Goal: Task Accomplishment & Management: Use online tool/utility

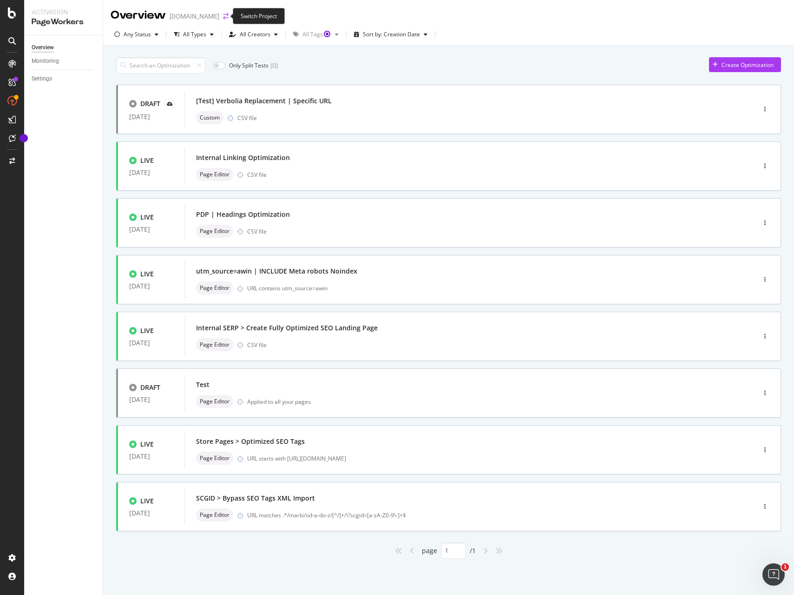
click at [223, 15] on icon "arrow-right-arrow-left" at bounding box center [226, 16] width 6 height 7
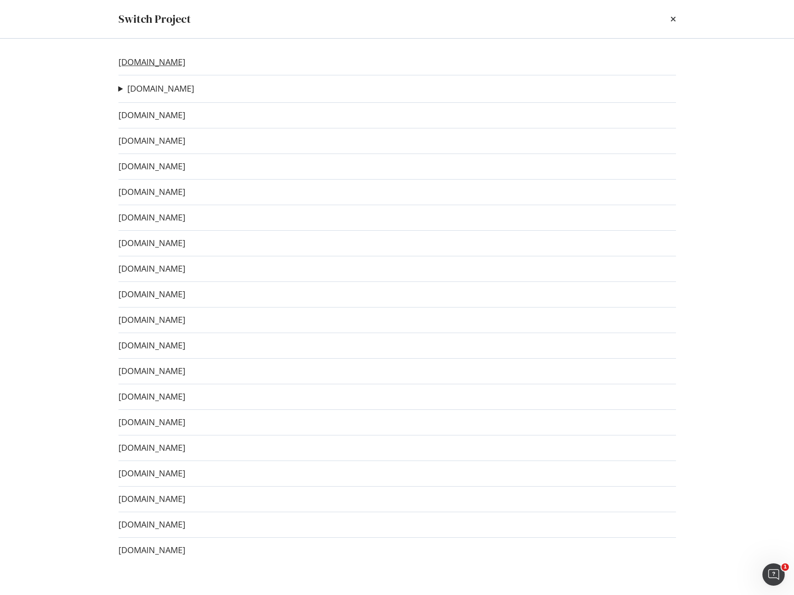
click at [139, 62] on link "[DOMAIN_NAME]" at bounding box center [152, 62] width 67 height 10
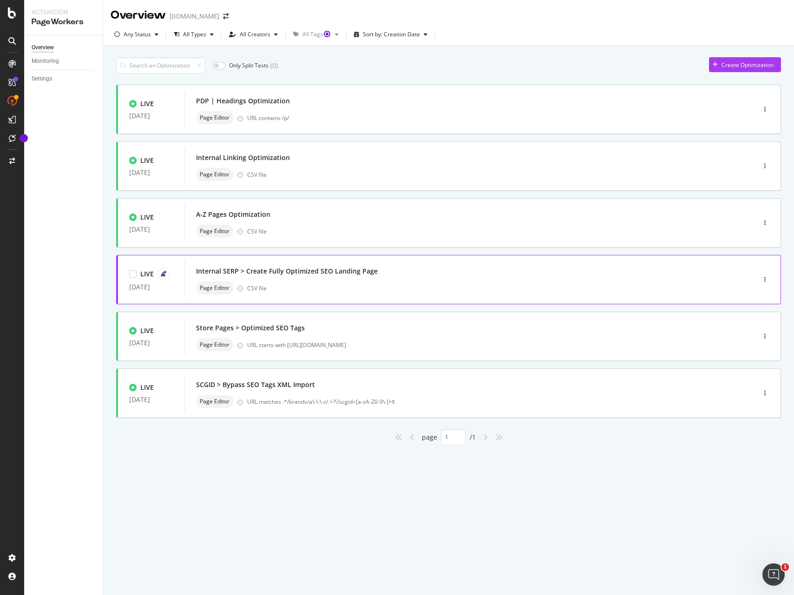
click at [540, 287] on div "Page Editor CSV file" at bounding box center [456, 287] width 520 height 13
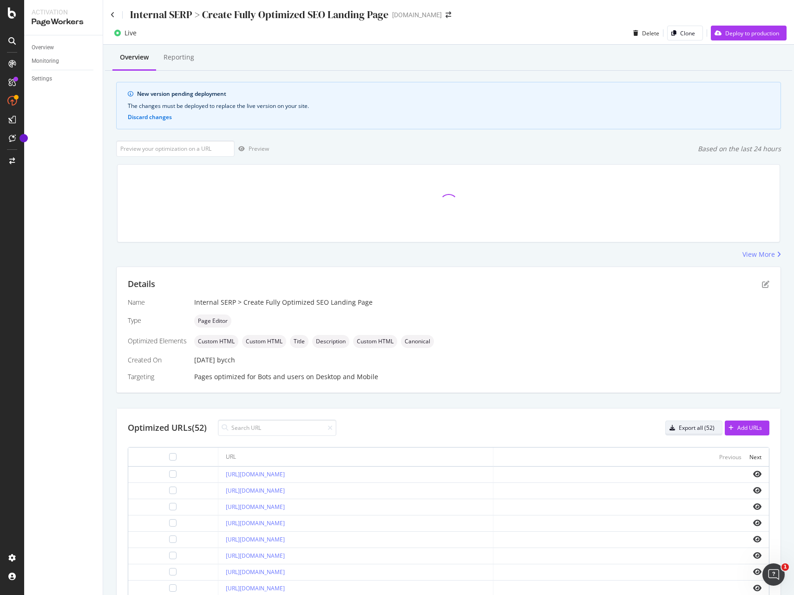
click at [698, 430] on div "Export all (52)" at bounding box center [697, 427] width 36 height 8
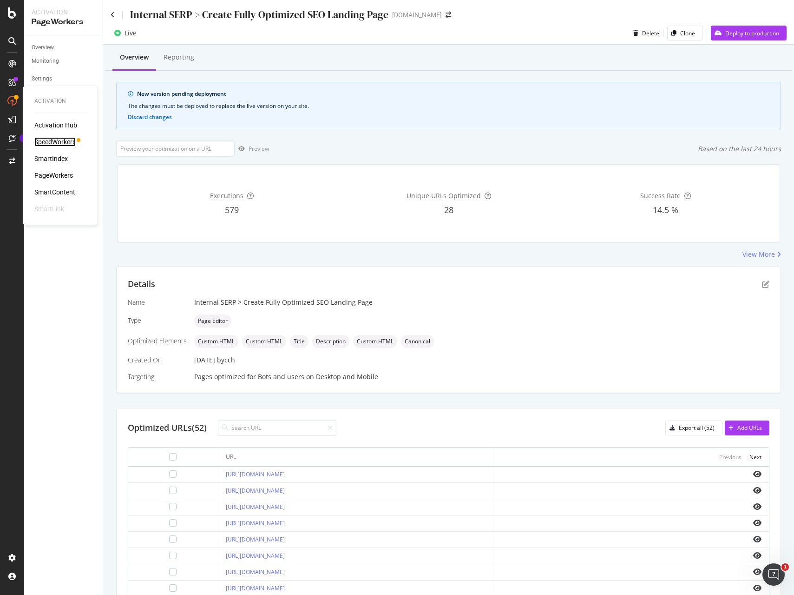
click at [52, 142] on div "SpeedWorkers" at bounding box center [54, 141] width 41 height 9
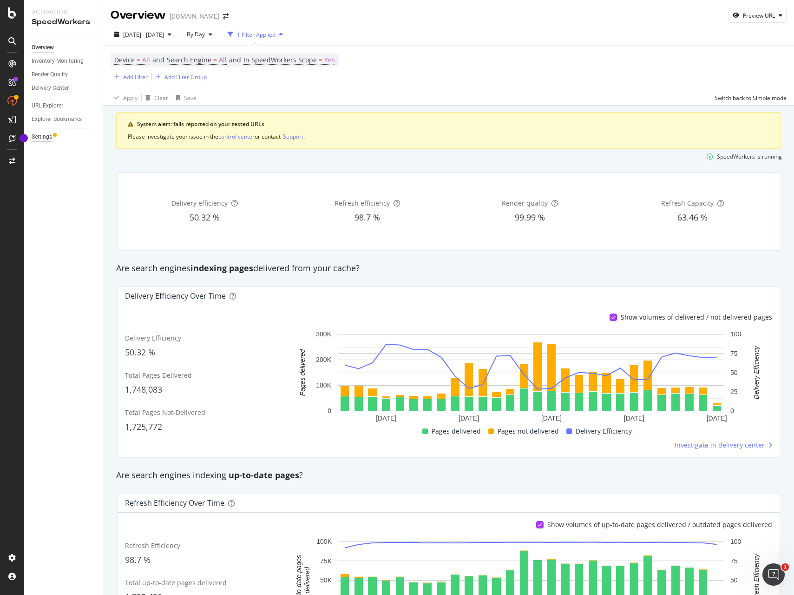
drag, startPoint x: 48, startPoint y: 159, endPoint x: 43, endPoint y: 136, distance: 24.4
click at [48, 157] on div "Overview Inventory Monitoring Render Quality Delivery Center URL Explorer Explo…" at bounding box center [63, 314] width 79 height 559
click at [41, 134] on div "Settings" at bounding box center [42, 137] width 20 height 10
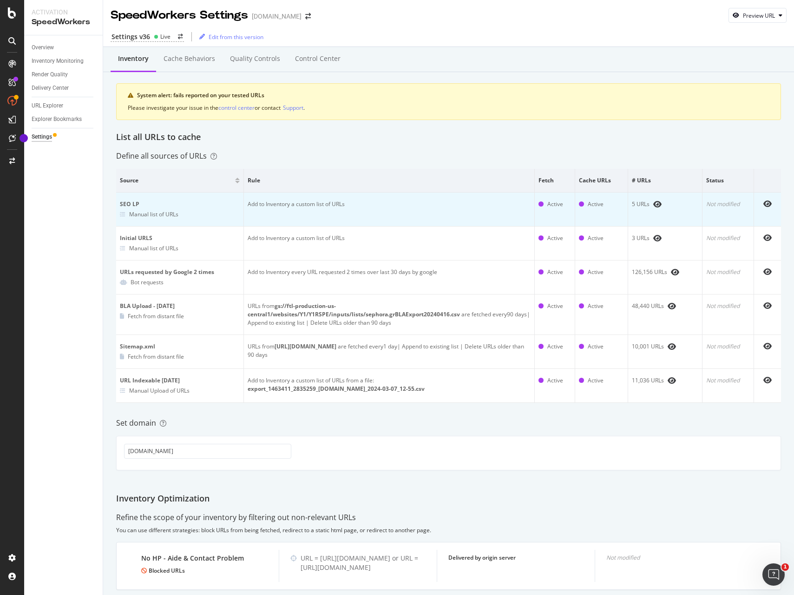
click at [492, 215] on td "Add to Inventory a custom list of URLs" at bounding box center [389, 209] width 291 height 34
click at [484, 205] on td "Add to Inventory a custom list of URLs" at bounding box center [389, 209] width 291 height 34
click at [299, 202] on td "Add to Inventory a custom list of URLs" at bounding box center [389, 209] width 291 height 34
click at [769, 203] on icon "eye" at bounding box center [768, 203] width 8 height 7
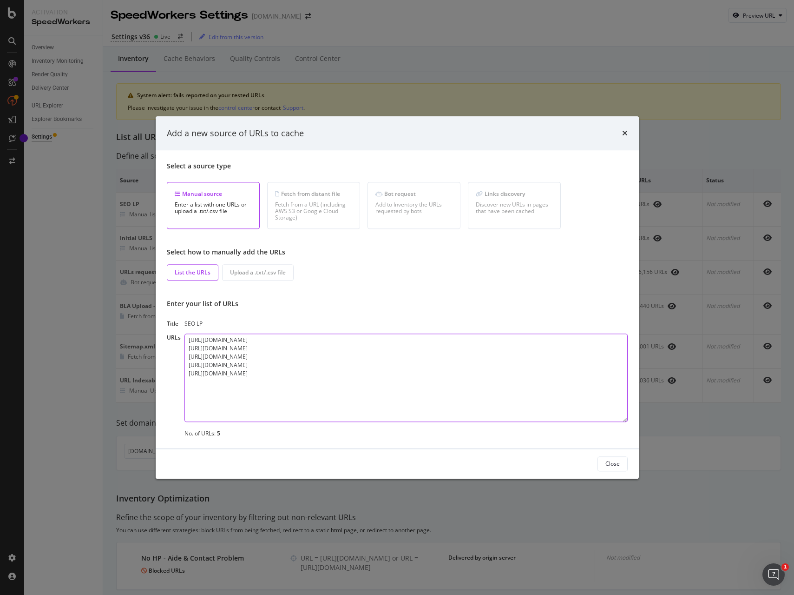
drag, startPoint x: 206, startPoint y: 357, endPoint x: 117, endPoint y: 323, distance: 96.3
click at [117, 323] on div "Add a new source of URLs to cache Select a source type Manual source Enter a li…" at bounding box center [397, 297] width 794 height 595
drag, startPoint x: 608, startPoint y: 462, endPoint x: 483, endPoint y: 375, distance: 151.9
click at [607, 462] on div "Close" at bounding box center [613, 464] width 14 height 8
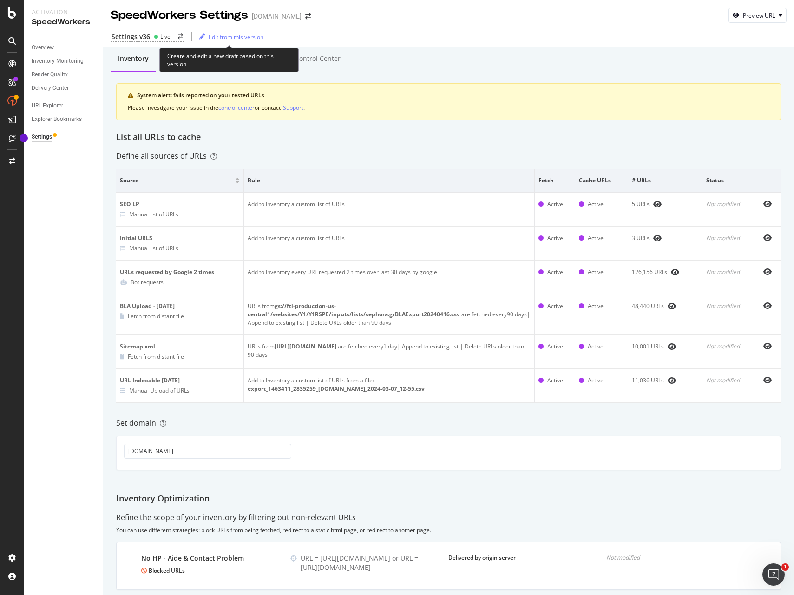
click at [226, 35] on div "Edit from this version" at bounding box center [236, 37] width 55 height 8
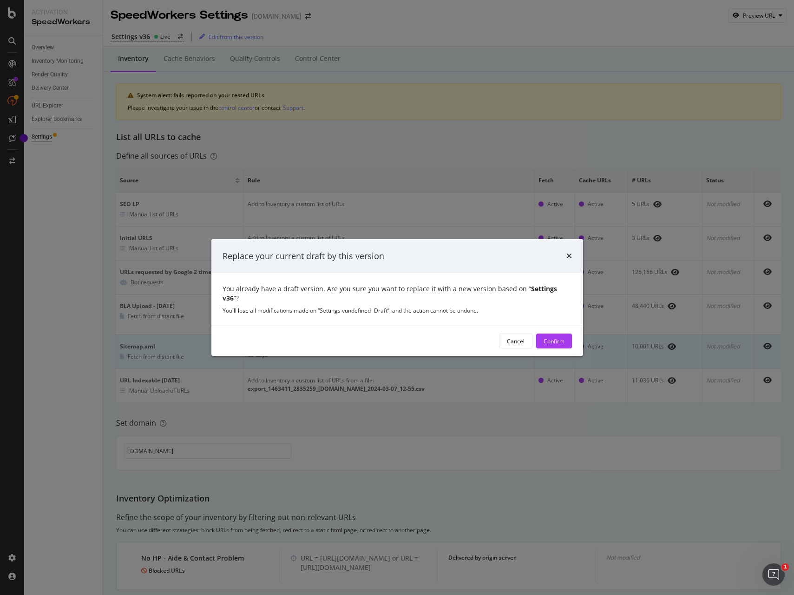
click at [552, 337] on div "Confirm" at bounding box center [554, 341] width 21 height 8
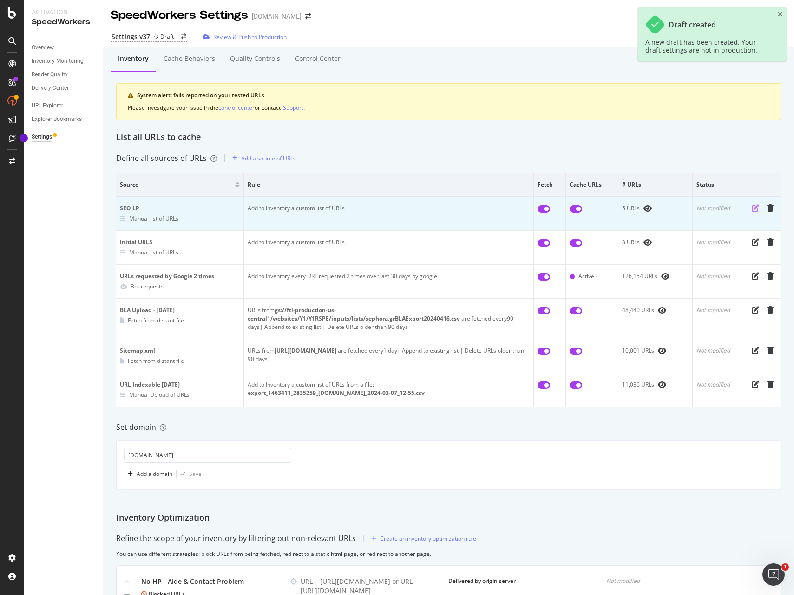
click at [754, 206] on icon "pen-to-square" at bounding box center [755, 207] width 7 height 7
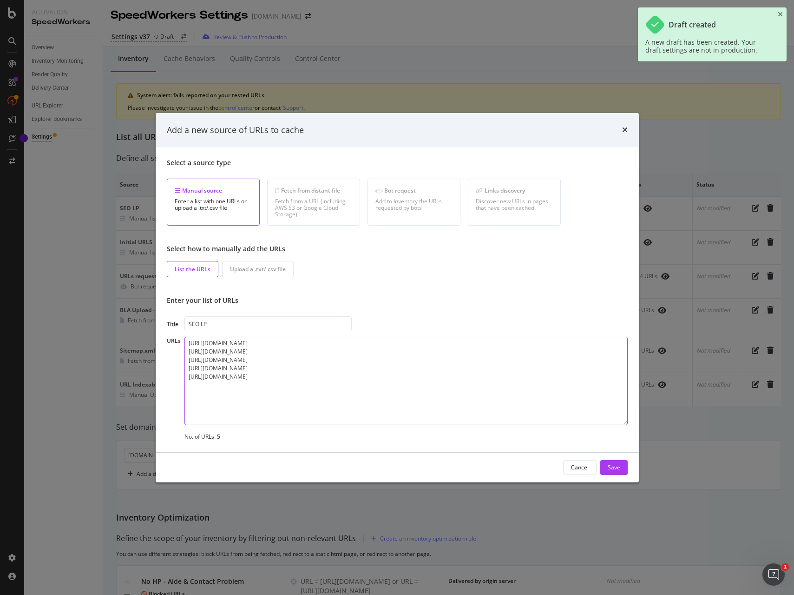
click at [306, 357] on textarea "[URL][DOMAIN_NAME] [URL][DOMAIN_NAME] [URL][DOMAIN_NAME] [URL][DOMAIN_NAME] [UR…" at bounding box center [406, 381] width 443 height 88
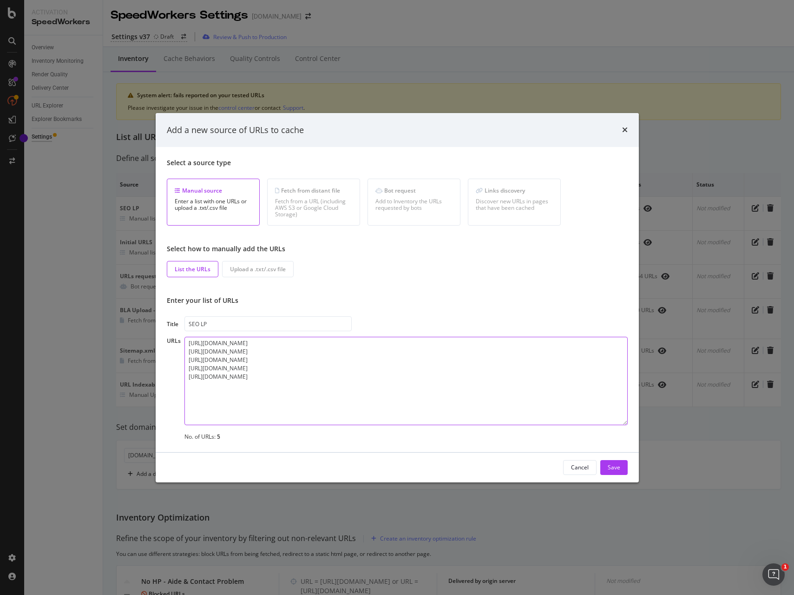
paste textarea "url [URL][DOMAIN_NAME] [URL][DOMAIN_NAME] [URL][DOMAIN_NAME] [URL][DOMAIN_NAME]…"
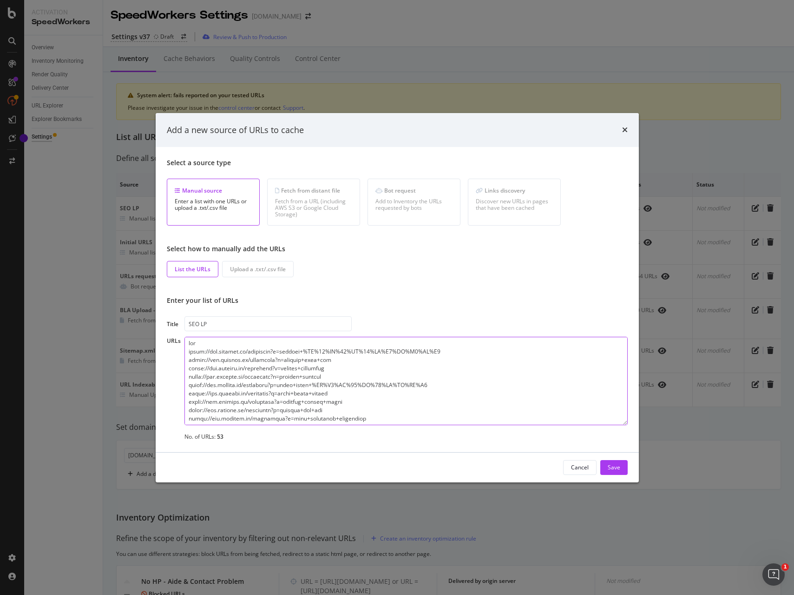
drag, startPoint x: 186, startPoint y: 352, endPoint x: 183, endPoint y: 344, distance: 8.8
click at [183, 344] on div "URLs No. of URLs: 53" at bounding box center [397, 389] width 461 height 104
type textarea "[URL][DOMAIN_NAME] [URL][DOMAIN_NAME] [URL][DOMAIN_NAME] [URL][DOMAIN_NAME] [UR…"
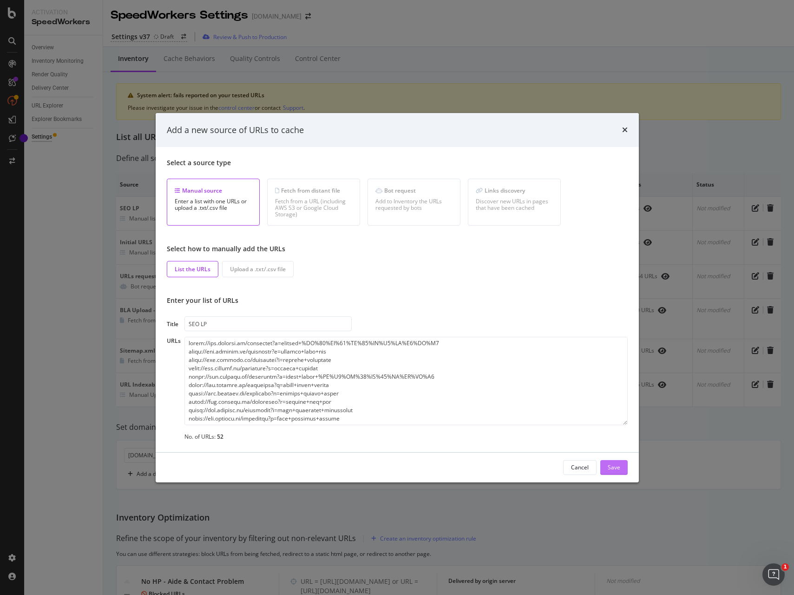
click at [610, 467] on div "Save" at bounding box center [614, 467] width 13 height 8
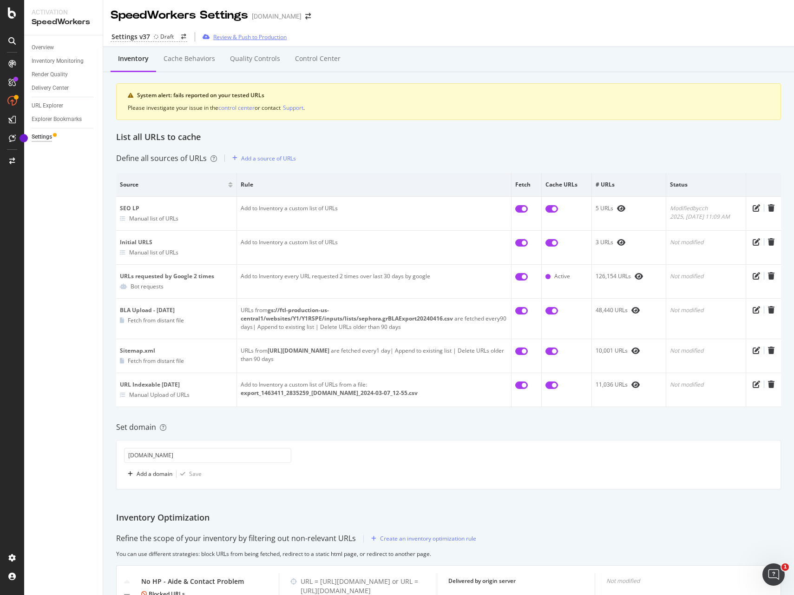
click at [272, 38] on div "Review & Push to Production" at bounding box center [249, 37] width 73 height 8
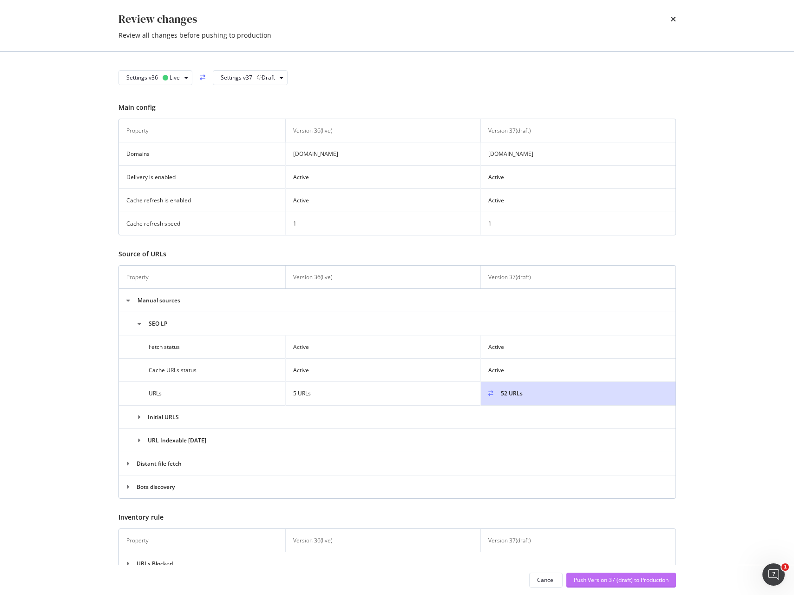
click at [655, 579] on div "Push Version 37 (draft) to Production" at bounding box center [621, 580] width 95 height 8
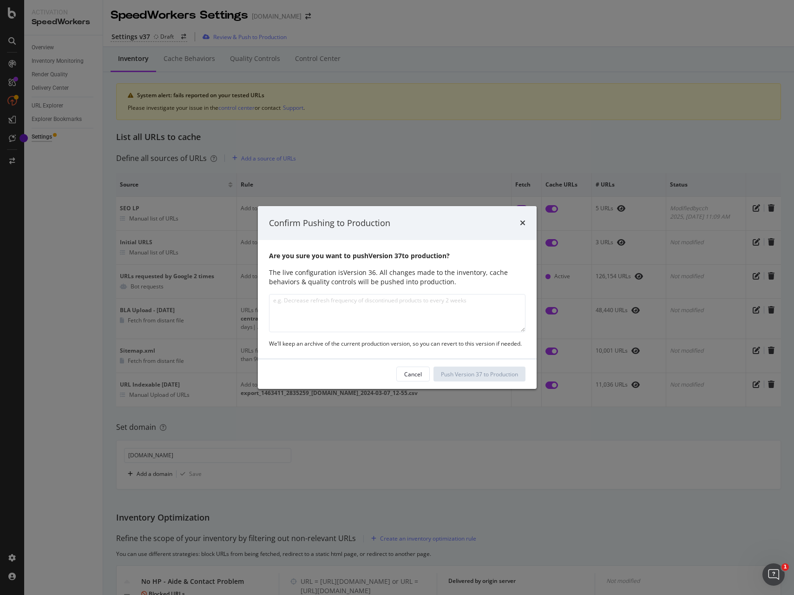
click at [421, 316] on textarea "modal" at bounding box center [397, 313] width 257 height 38
type textarea "New SEO LP"
click at [510, 374] on div "Push Version 37 to Production" at bounding box center [479, 374] width 77 height 8
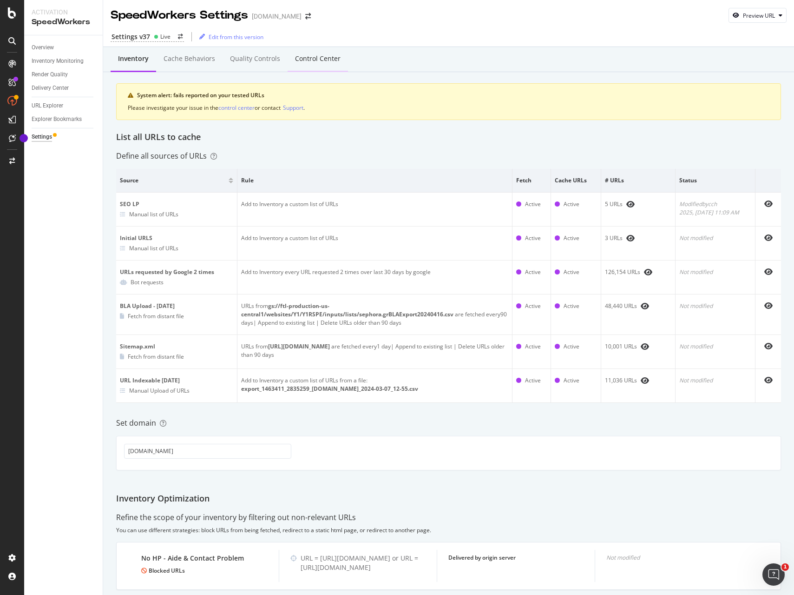
click at [316, 60] on div "Control Center" at bounding box center [318, 58] width 46 height 9
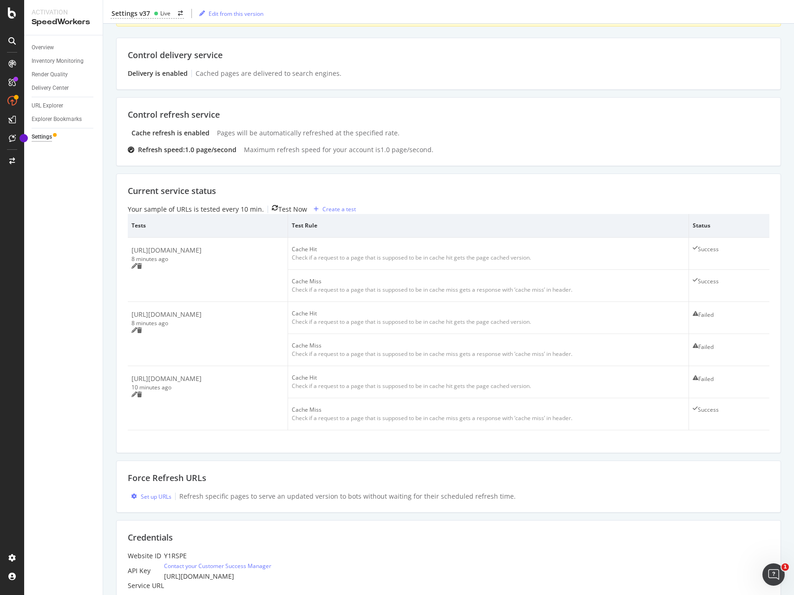
scroll to position [173, 0]
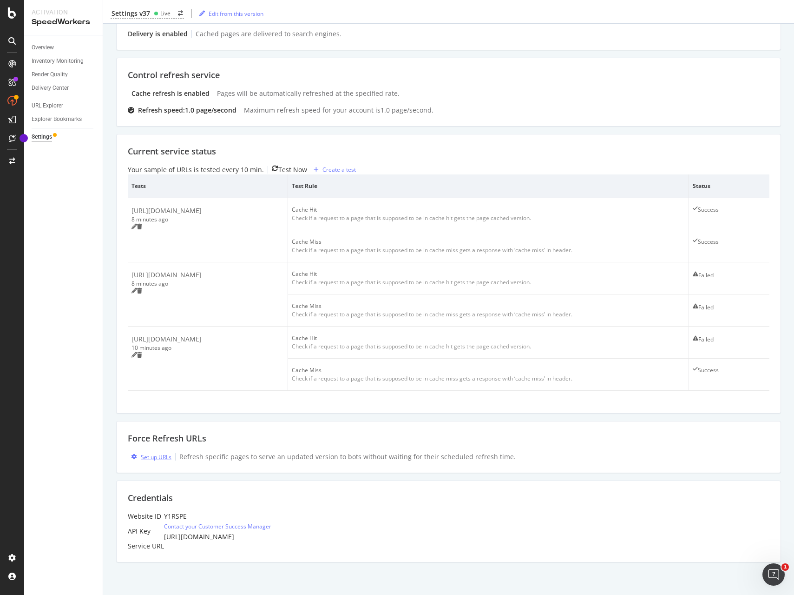
click at [158, 453] on div "Set up URLs" at bounding box center [156, 457] width 31 height 8
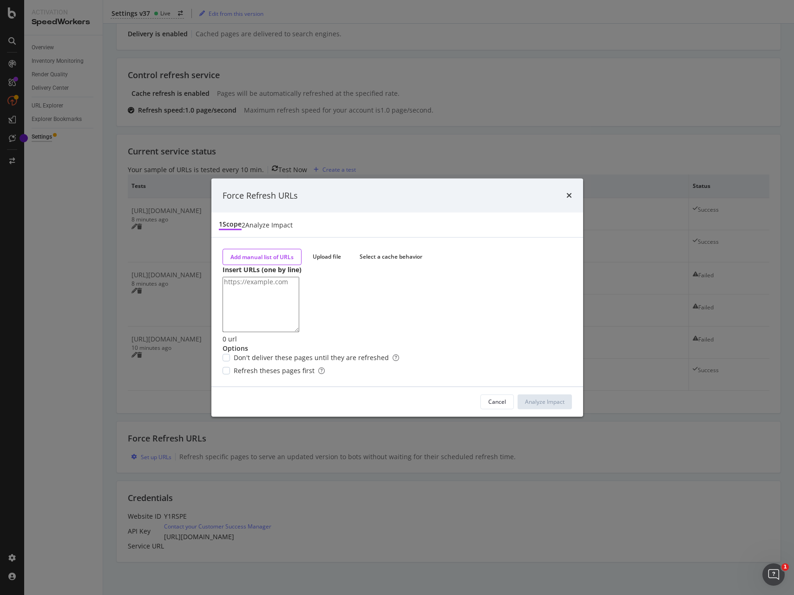
click at [264, 277] on textarea "modal" at bounding box center [261, 304] width 77 height 55
drag, startPoint x: 225, startPoint y: 276, endPoint x: 223, endPoint y: 264, distance: 12.4
click at [223, 277] on textarea "modal" at bounding box center [261, 304] width 77 height 55
type textarea "[URL][DOMAIN_NAME] [URL][DOMAIN_NAME] [URL][DOMAIN_NAME] [URL][DOMAIN_NAME] [UR…"
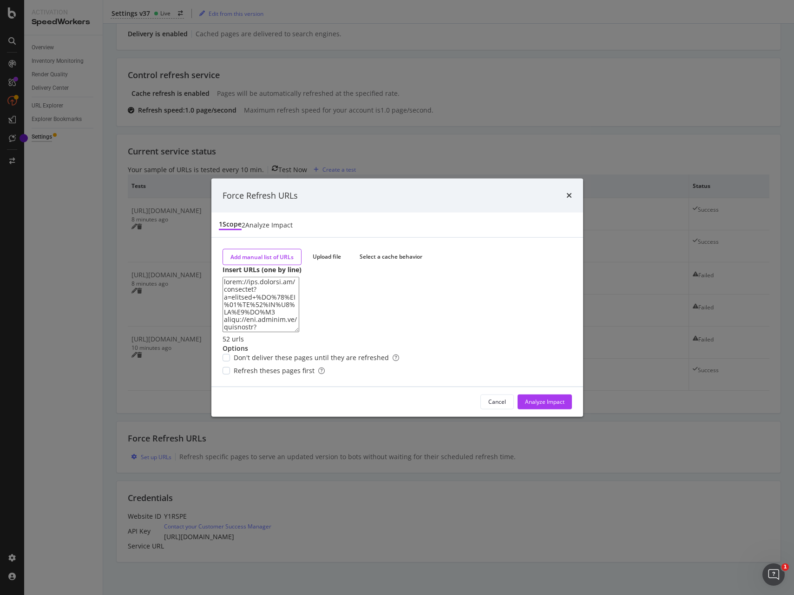
drag, startPoint x: 227, startPoint y: 382, endPoint x: 449, endPoint y: 430, distance: 226.9
click at [229, 374] on div "modal" at bounding box center [226, 370] width 7 height 7
click at [532, 405] on div "Analyze Impact" at bounding box center [545, 401] width 40 height 8
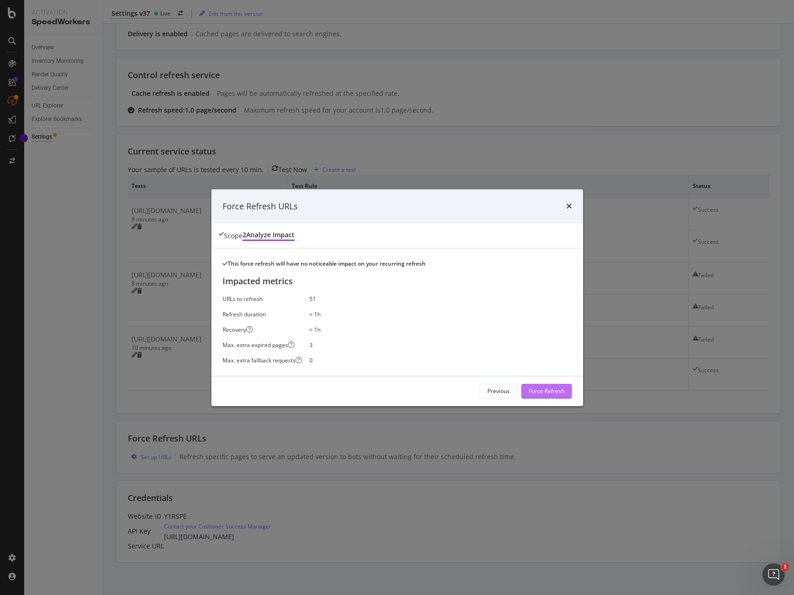
drag, startPoint x: 547, startPoint y: 405, endPoint x: 562, endPoint y: 406, distance: 15.8
click at [547, 395] on div "Force Refresh" at bounding box center [547, 391] width 36 height 8
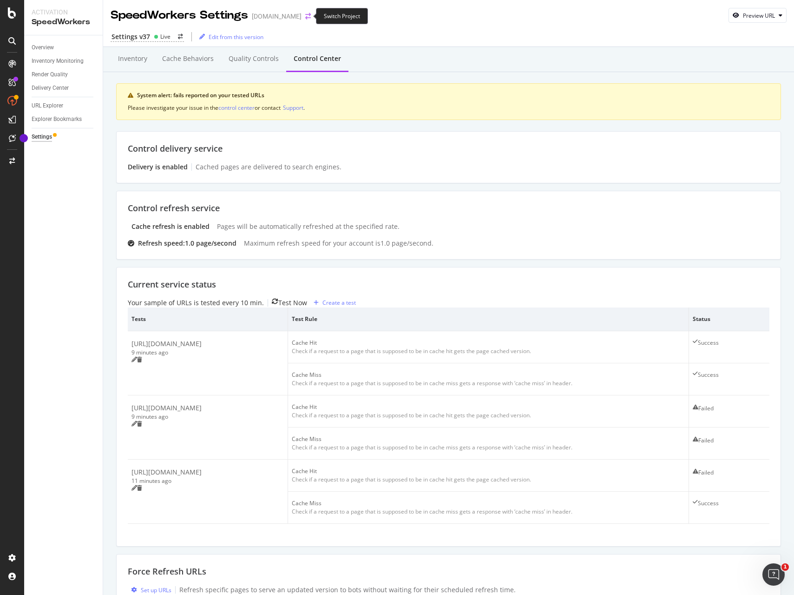
click at [306, 14] on icon "arrow-right-arrow-left" at bounding box center [308, 16] width 6 height 7
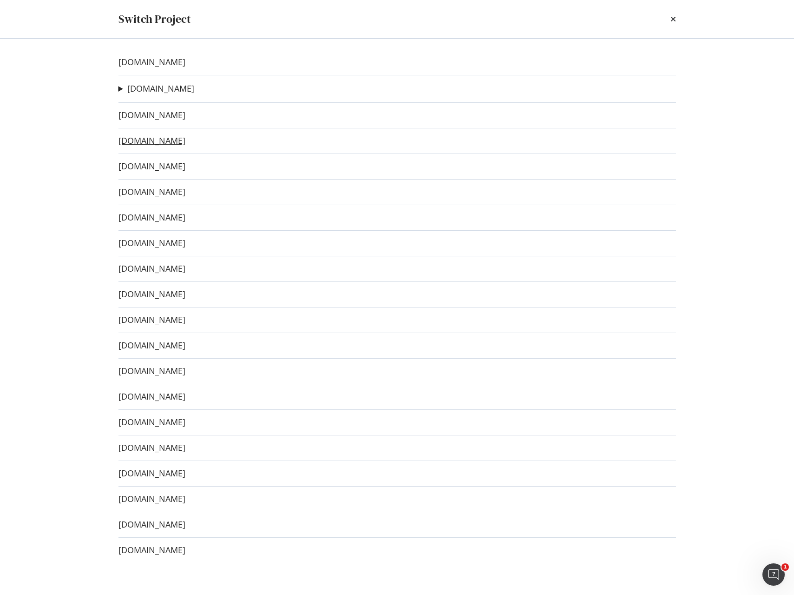
click at [177, 141] on link "[DOMAIN_NAME]" at bounding box center [152, 141] width 67 height 10
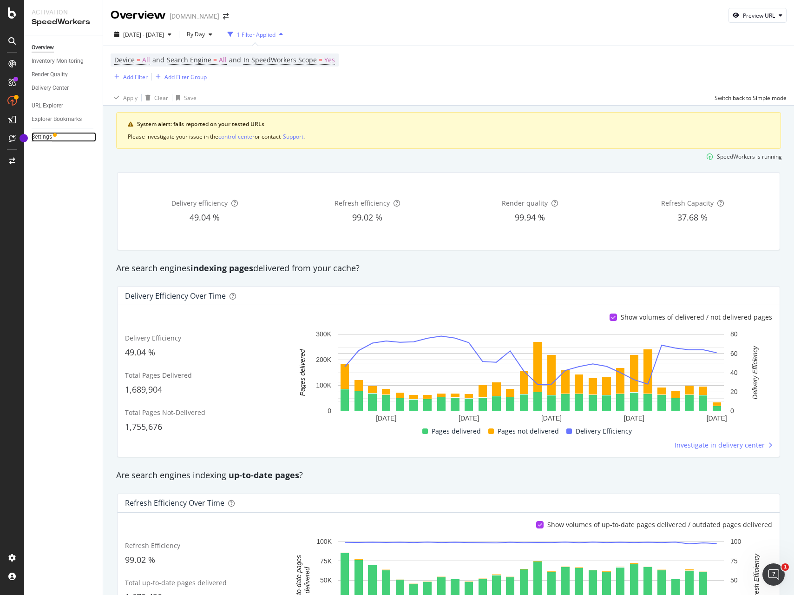
click at [41, 137] on div "Settings" at bounding box center [42, 137] width 20 height 10
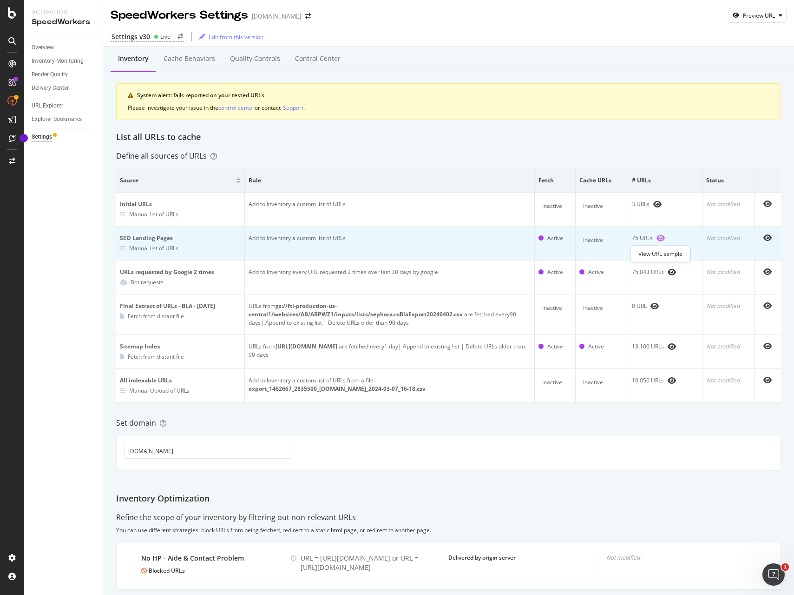
click at [661, 237] on icon "eye" at bounding box center [661, 237] width 8 height 7
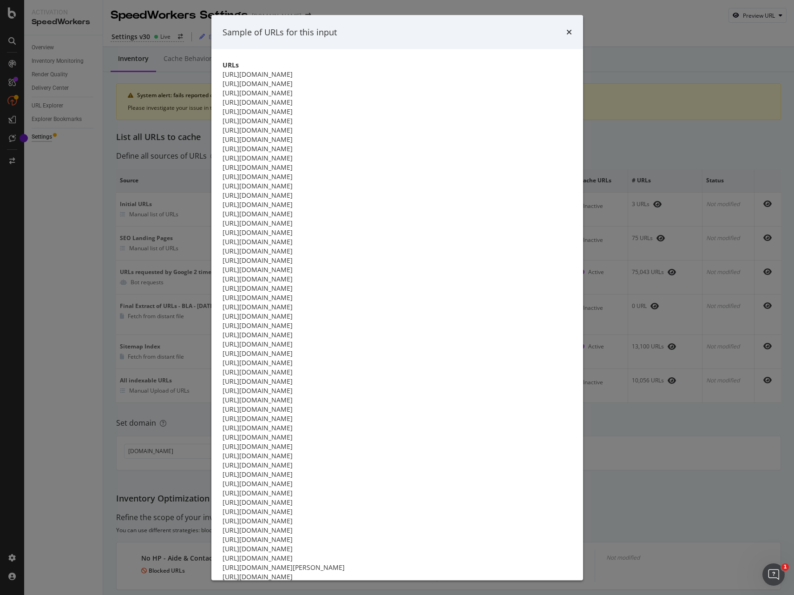
click at [346, 107] on td "[URL][DOMAIN_NAME]" at bounding box center [398, 102] width 350 height 9
click at [571, 36] on icon "times" at bounding box center [570, 31] width 6 height 7
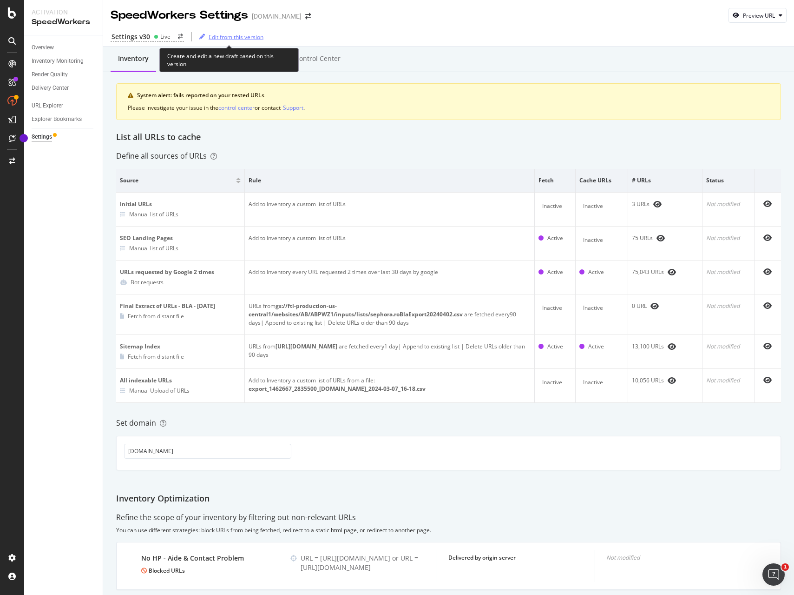
click at [221, 35] on div "Edit from this version" at bounding box center [236, 37] width 55 height 8
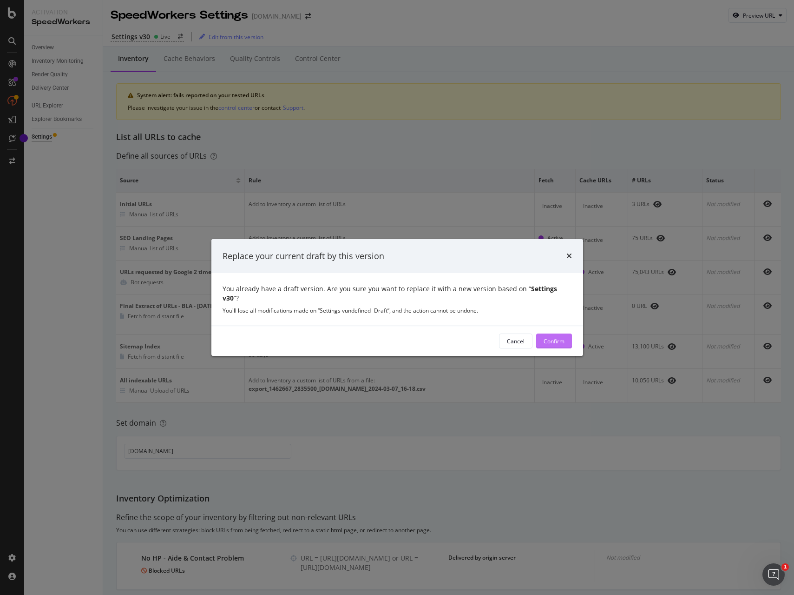
click at [562, 337] on div "Confirm" at bounding box center [554, 341] width 21 height 8
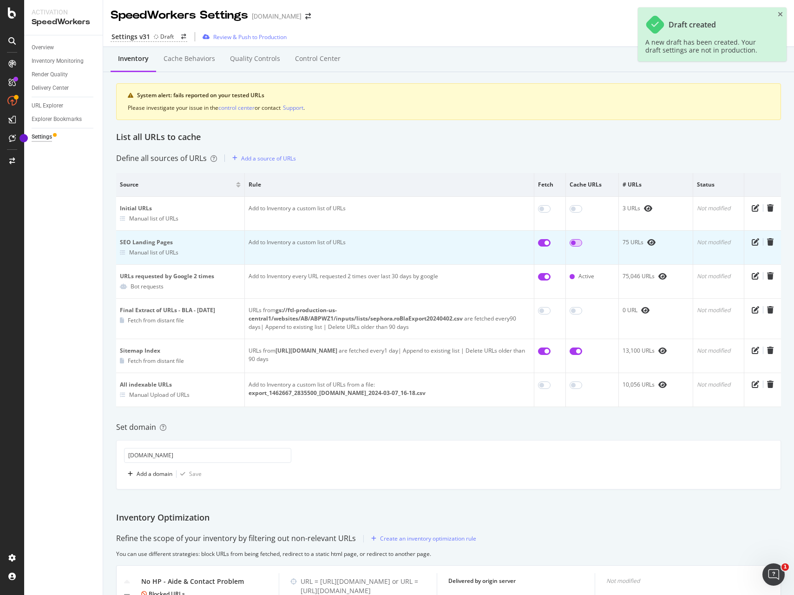
click at [578, 242] on input "checkbox" at bounding box center [576, 242] width 13 height 7
checkbox input "true"
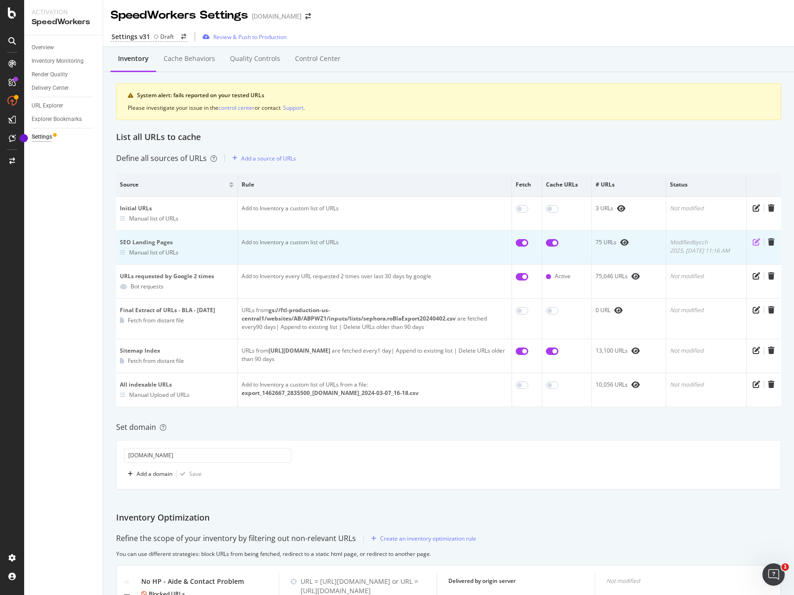
click at [757, 240] on icon "pen-to-square" at bounding box center [756, 241] width 7 height 7
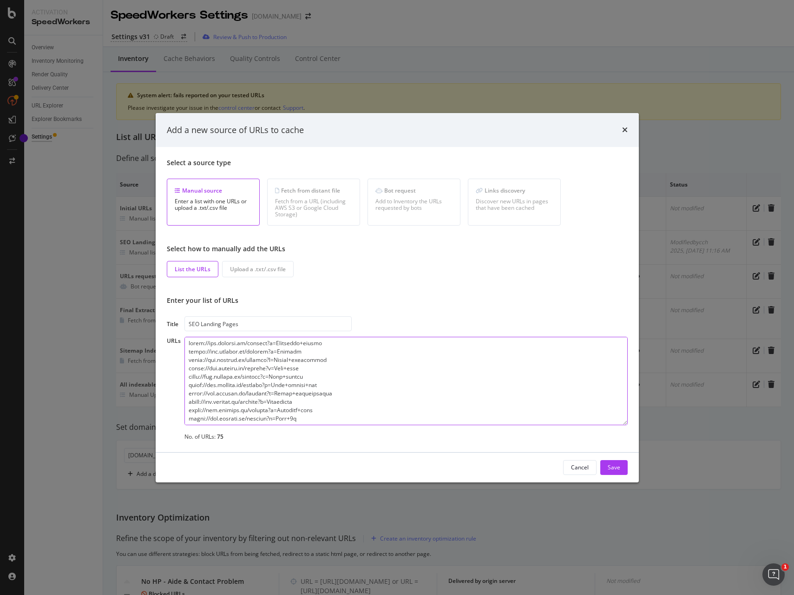
click at [283, 376] on textarea "modal" at bounding box center [406, 381] width 443 height 88
paste textarea "url"
drag, startPoint x: 189, startPoint y: 351, endPoint x: 187, endPoint y: 342, distance: 9.4
click at [187, 342] on textarea "modal" at bounding box center [406, 381] width 443 height 88
type textarea "[URL][DOMAIN_NAME] [URL][DOMAIN_NAME] [URL][DOMAIN_NAME] [URL][DOMAIN_NAME] [UR…"
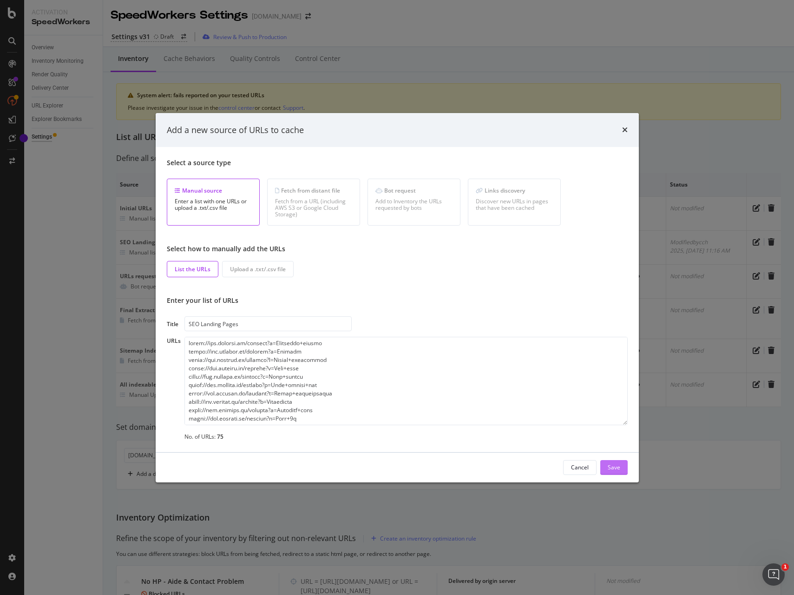
click at [616, 466] on div "Save" at bounding box center [614, 467] width 13 height 8
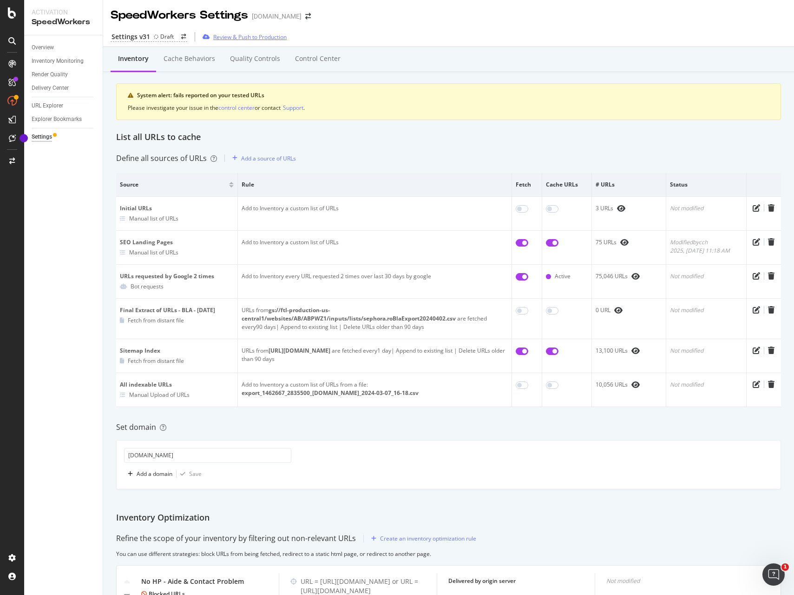
click at [251, 39] on div "Review & Push to Production" at bounding box center [249, 37] width 73 height 8
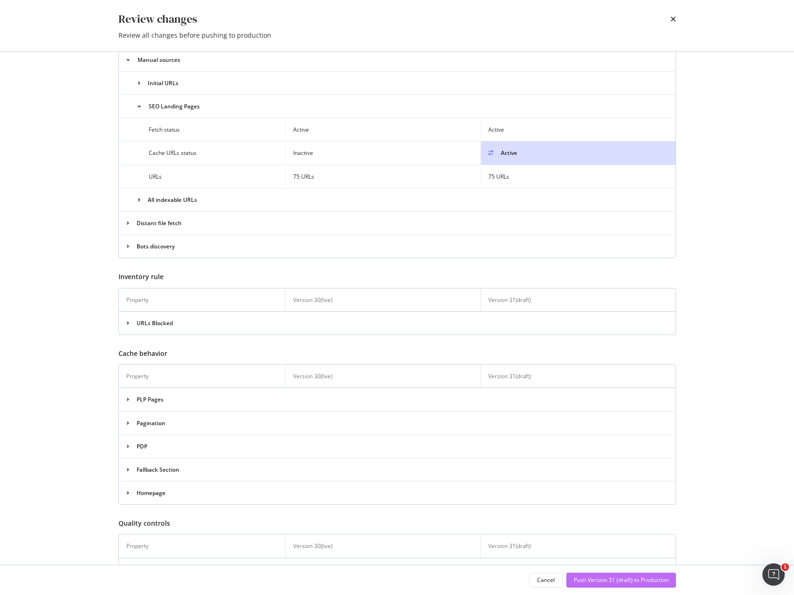
scroll to position [242, 0]
click at [616, 578] on div "Push Version 31 (draft) to Production" at bounding box center [621, 580] width 95 height 8
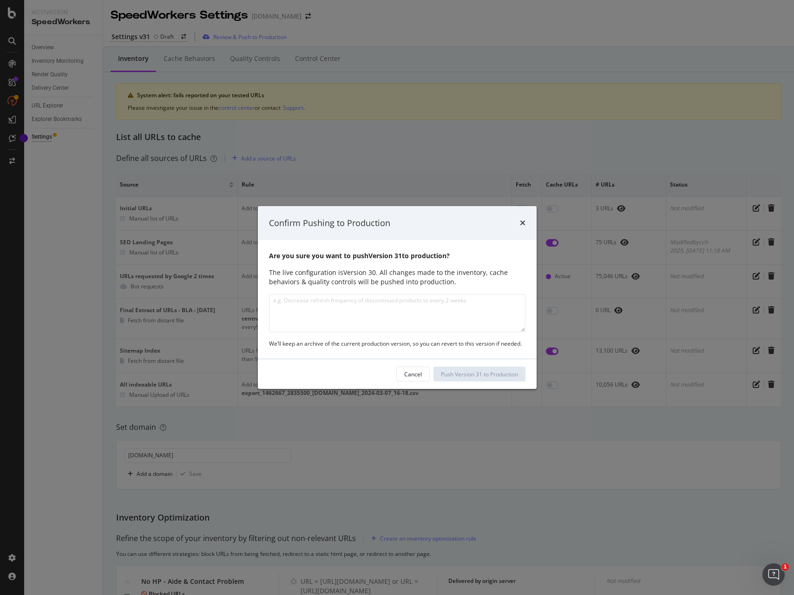
click at [423, 317] on textarea "modal" at bounding box center [397, 313] width 257 height 38
type textarea "SEO LP => Cache activation"
click at [494, 376] on div "Push Version 31 to Production" at bounding box center [479, 374] width 77 height 8
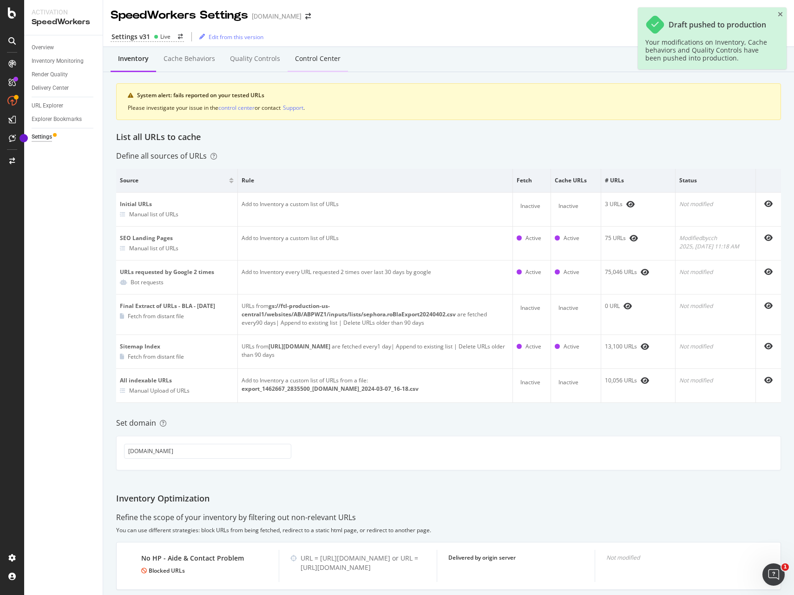
click at [309, 56] on div "Control Center" at bounding box center [318, 58] width 46 height 9
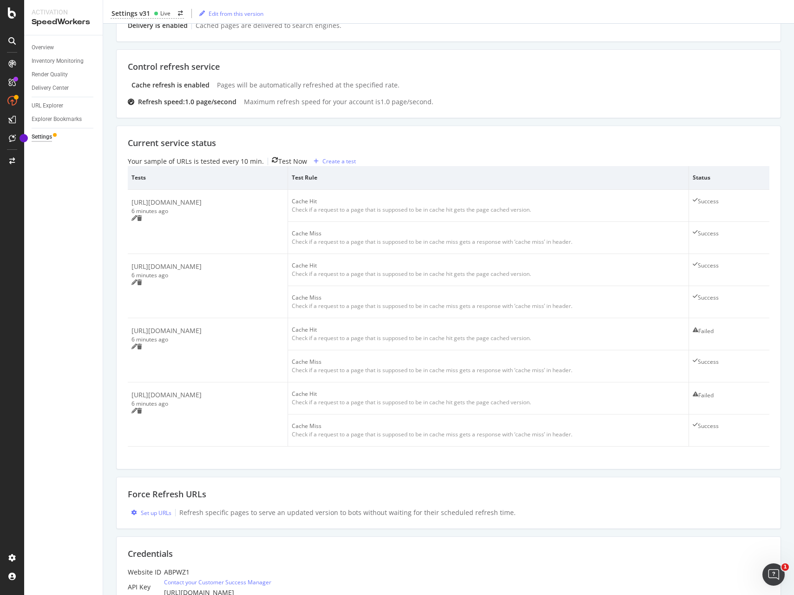
scroll to position [240, 0]
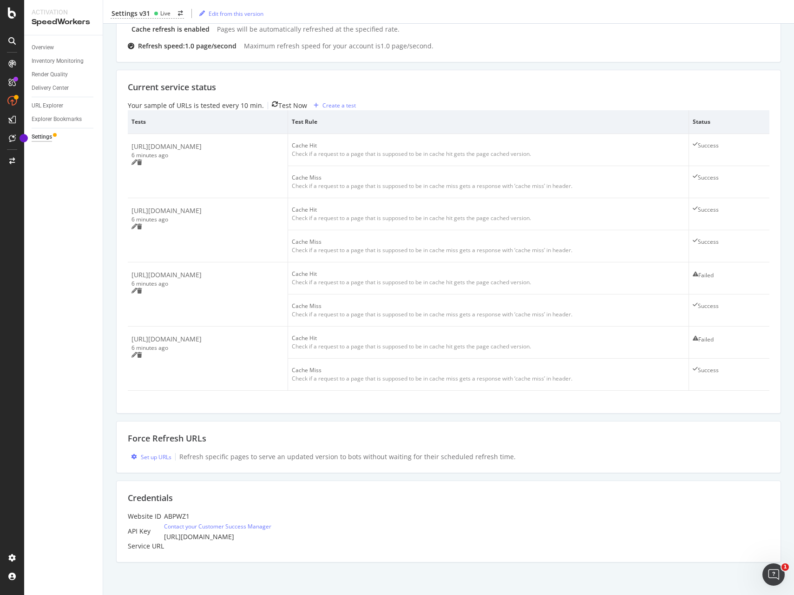
click at [132, 454] on div "Force Refresh URLs Set up URLs Refresh specific pages to serve an updated versi…" at bounding box center [448, 447] width 665 height 52
click at [152, 453] on div "Set up URLs" at bounding box center [156, 457] width 31 height 8
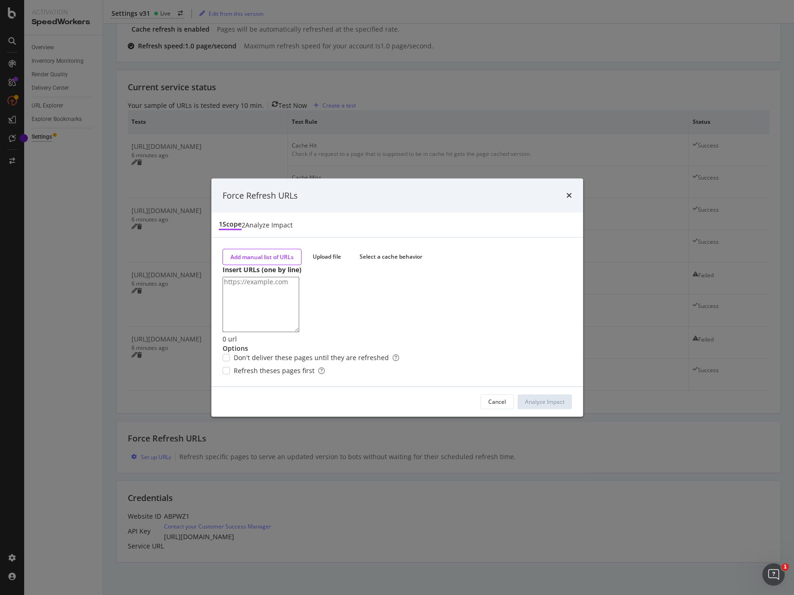
click at [299, 284] on textarea "modal" at bounding box center [261, 304] width 77 height 55
drag, startPoint x: 225, startPoint y: 267, endPoint x: 224, endPoint y: 262, distance: 5.3
click at [224, 277] on textarea "modal" at bounding box center [261, 304] width 77 height 55
type textarea "[URL][DOMAIN_NAME] [URL][DOMAIN_NAME] [URL][DOMAIN_NAME] [URL][DOMAIN_NAME] [UR…"
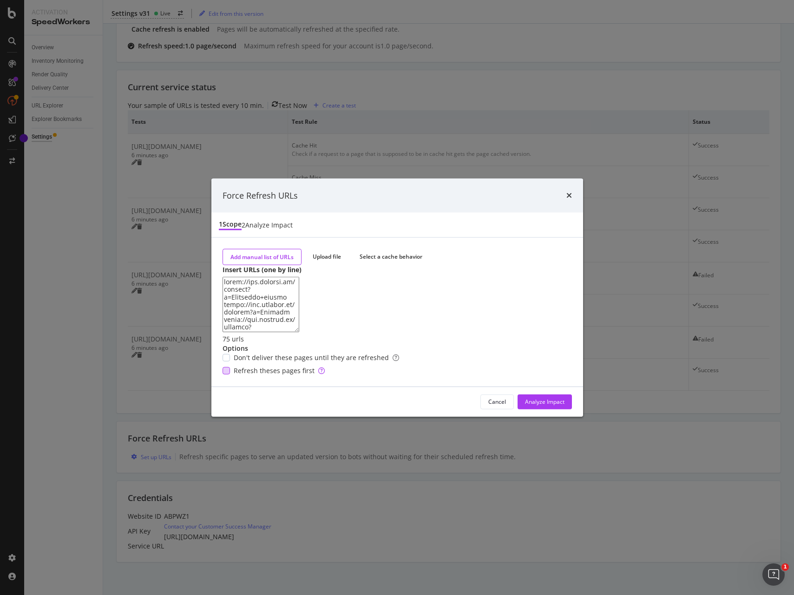
click at [232, 375] on div "Refresh theses pages first" at bounding box center [398, 370] width 350 height 9
click at [560, 409] on div "Analyze Impact" at bounding box center [545, 402] width 40 height 14
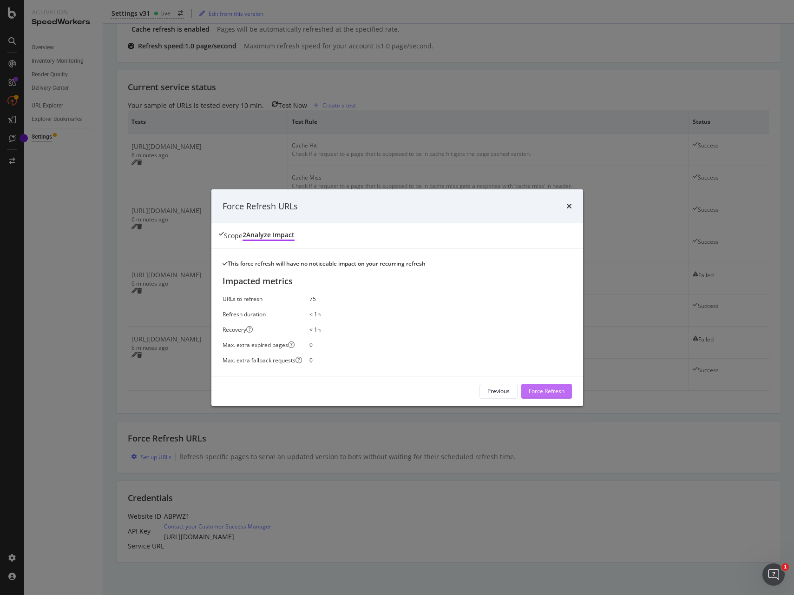
click at [543, 395] on div "Force Refresh" at bounding box center [547, 391] width 36 height 8
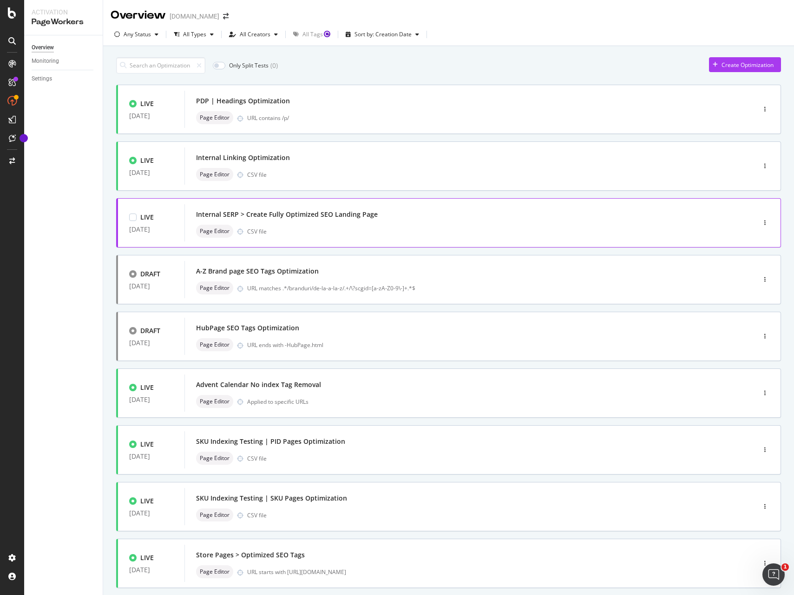
click at [568, 221] on div "Internal SERP > Create Fully Optimized SEO Landing Page Page Editor CSV file" at bounding box center [456, 223] width 520 height 30
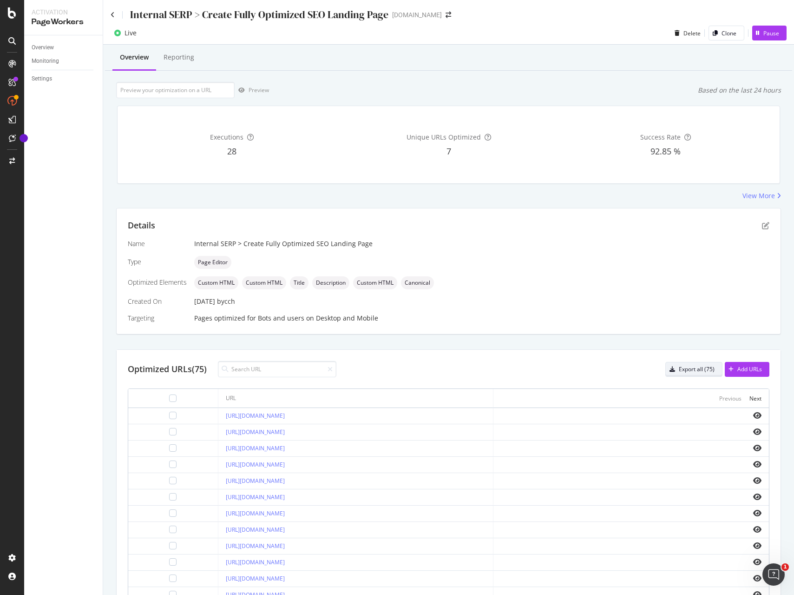
click at [695, 367] on div "Export all (75)" at bounding box center [697, 369] width 36 height 8
